Goal: Task Accomplishment & Management: Use online tool/utility

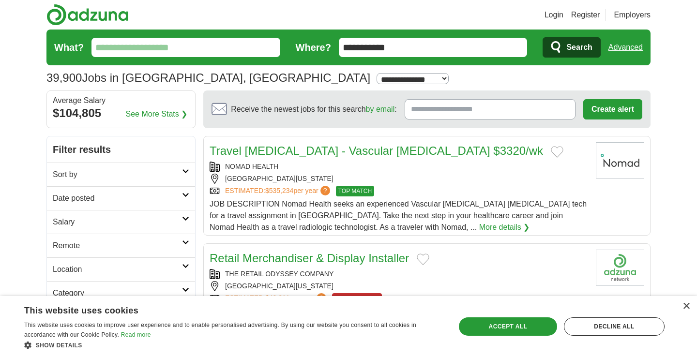
select select "**"
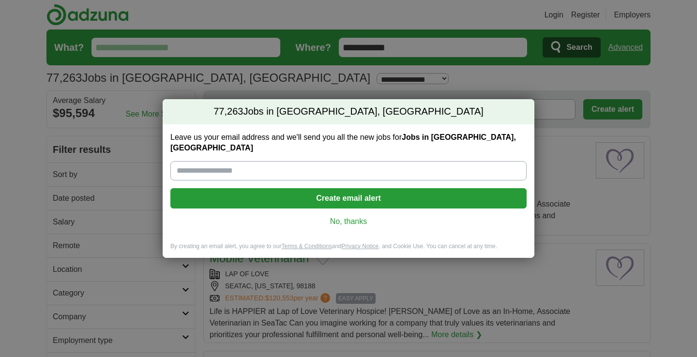
click at [334, 208] on div "Leave us your email address and we'll send you all the new jobs for Jobs in Sea…" at bounding box center [349, 183] width 372 height 118
click at [352, 216] on link "No, thanks" at bounding box center [348, 221] width 341 height 11
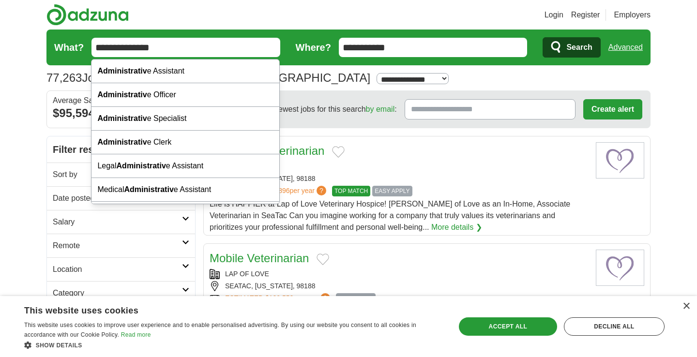
type input "**********"
click at [571, 47] on button "Search" at bounding box center [572, 47] width 58 height 20
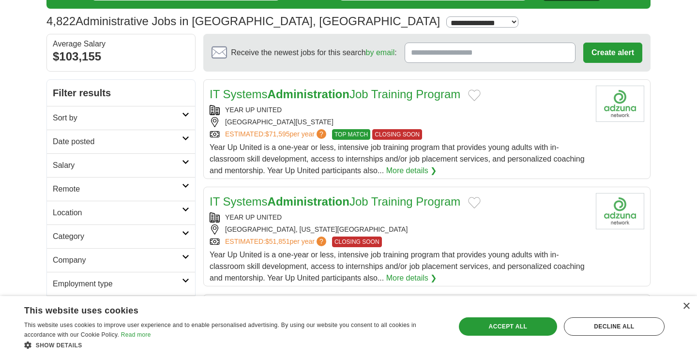
scroll to position [60, 0]
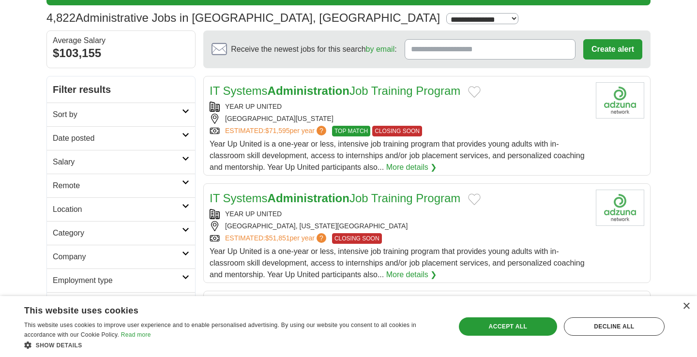
click at [308, 93] on strong "Administration" at bounding box center [309, 90] width 82 height 13
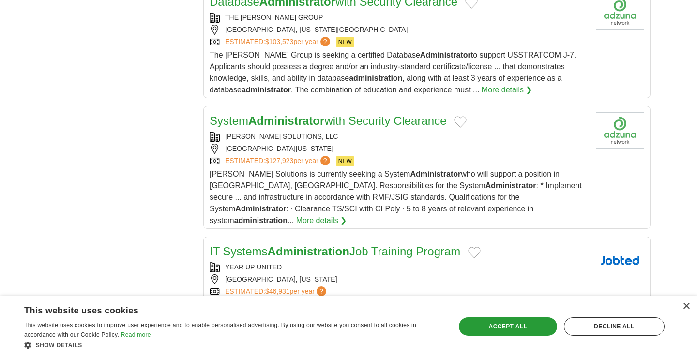
scroll to position [850, 0]
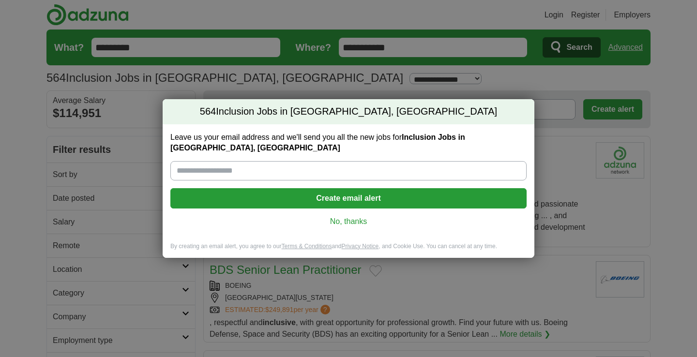
click at [350, 216] on link "No, thanks" at bounding box center [348, 221] width 341 height 11
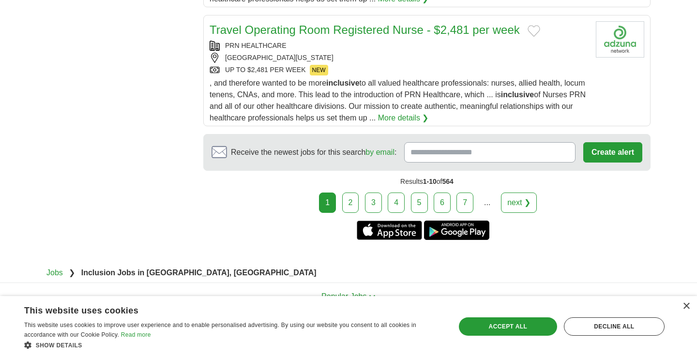
scroll to position [1286, 0]
click at [358, 193] on link "2" at bounding box center [350, 203] width 17 height 20
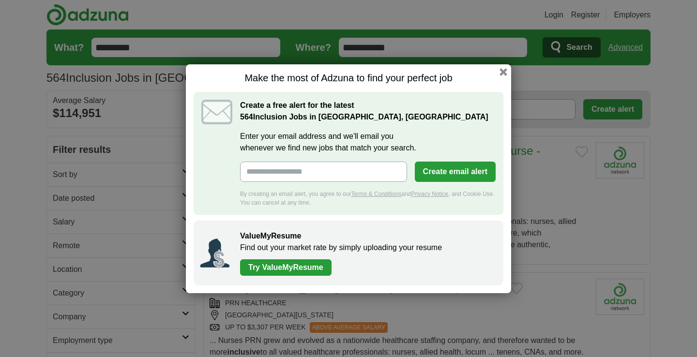
click at [502, 70] on button "button" at bounding box center [504, 72] width 8 height 8
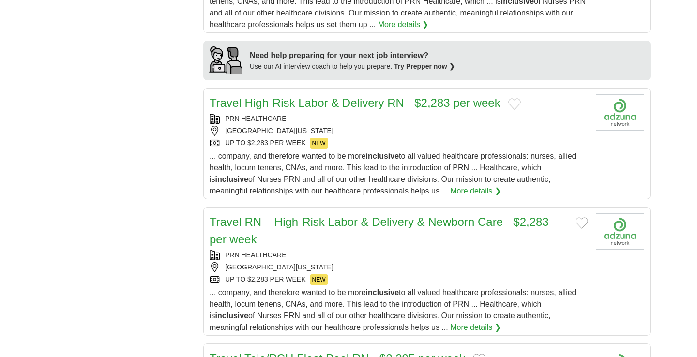
scroll to position [1243, 0]
